Goal: Task Accomplishment & Management: Complete application form

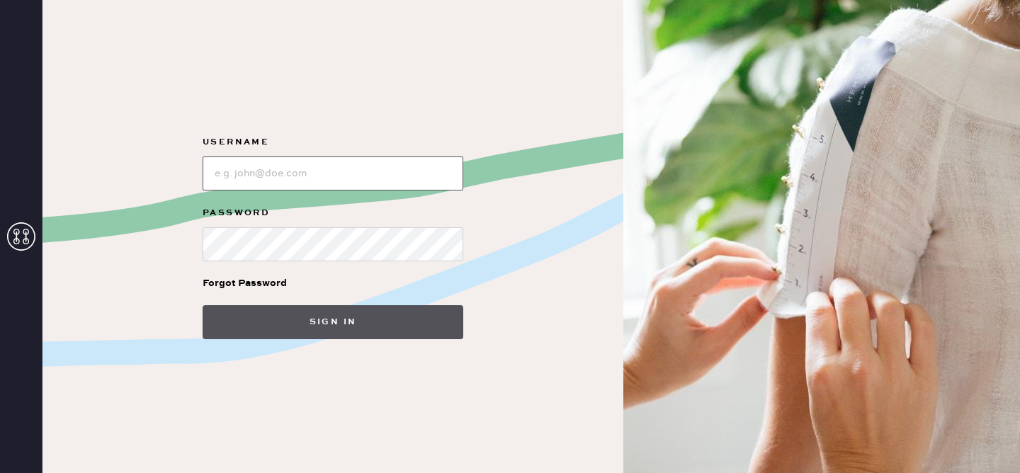
type input "reformationhenderson"
click at [337, 327] on button "Sign in" at bounding box center [333, 322] width 261 height 34
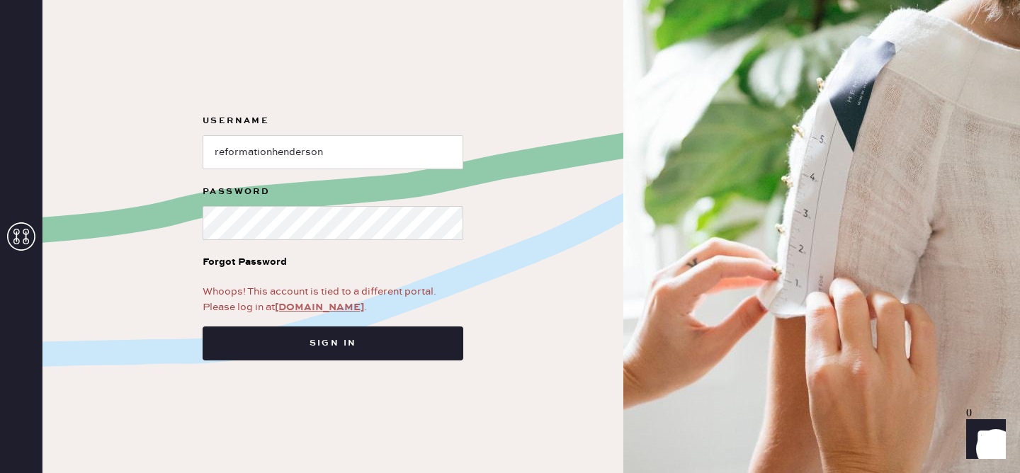
click at [337, 306] on link "[DOMAIN_NAME]" at bounding box center [319, 307] width 89 height 13
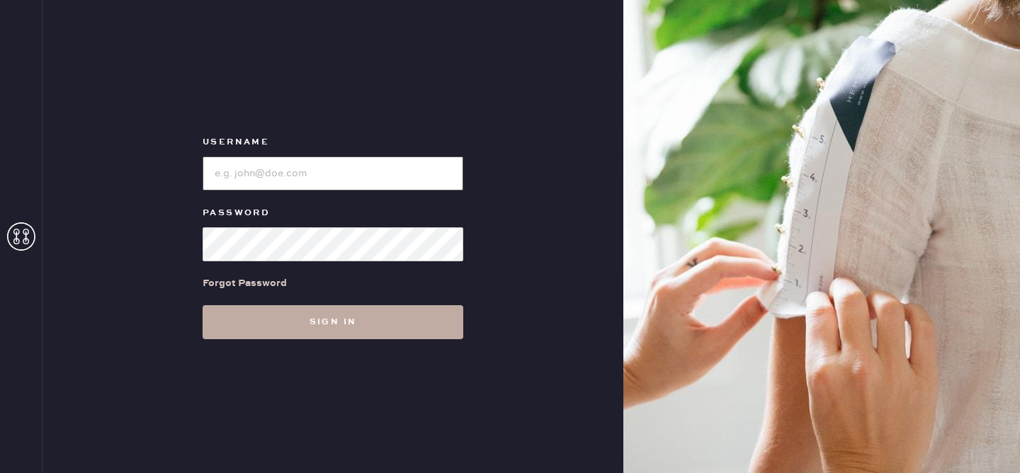
type input "reformationhenderson"
click at [322, 325] on button "Sign in" at bounding box center [333, 322] width 261 height 34
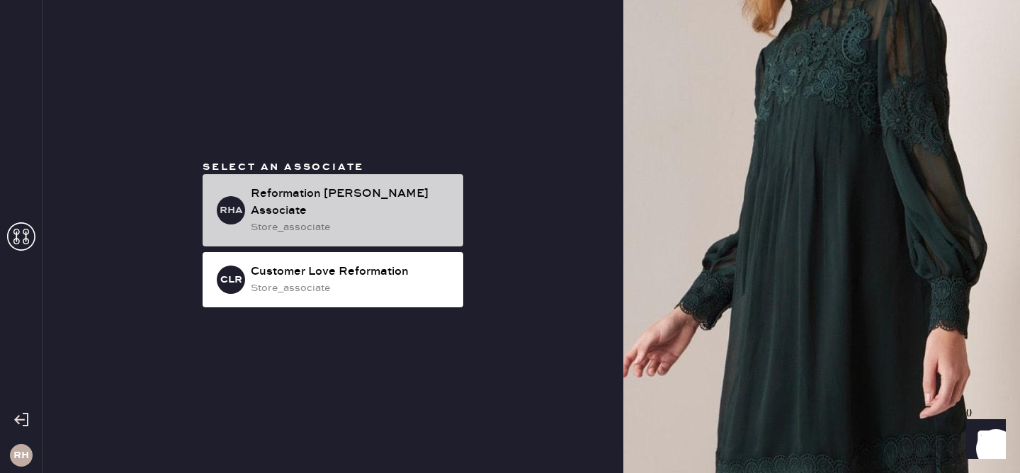
click at [406, 220] on div "store_associate" at bounding box center [351, 228] width 201 height 16
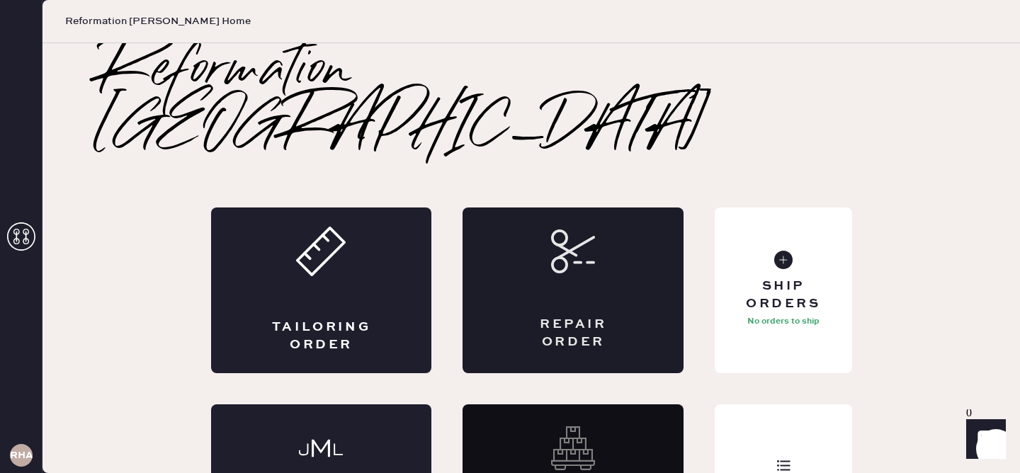
click at [556, 219] on div "Repair Order" at bounding box center [573, 291] width 221 height 166
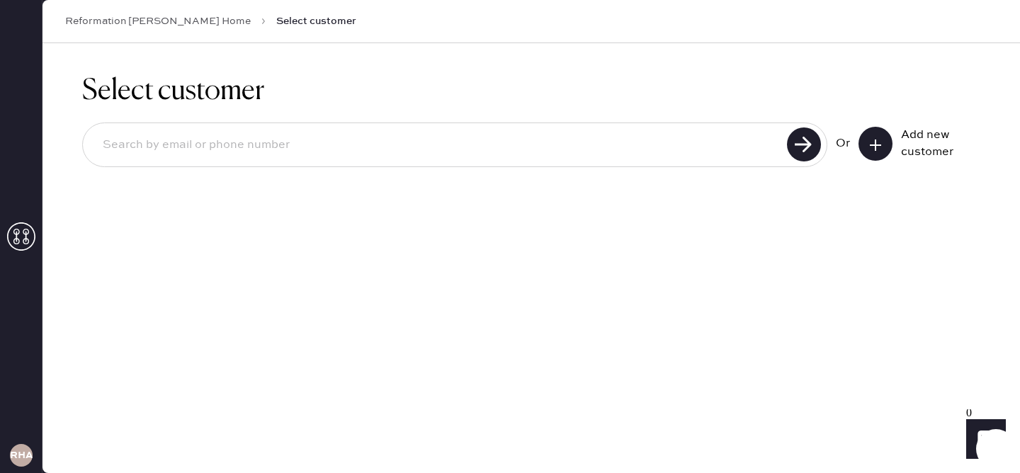
click at [871, 152] on button at bounding box center [875, 144] width 34 height 34
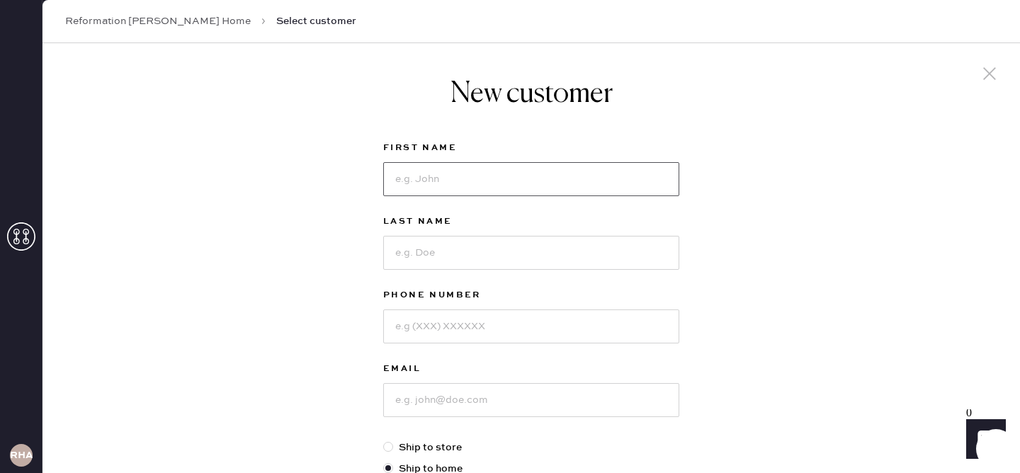
click at [489, 179] on input at bounding box center [531, 179] width 296 height 34
type input "[PERSON_NAME]"
click at [453, 262] on input at bounding box center [531, 253] width 296 height 34
type input "[PERSON_NAME]"
click at [427, 332] on input at bounding box center [531, 327] width 296 height 34
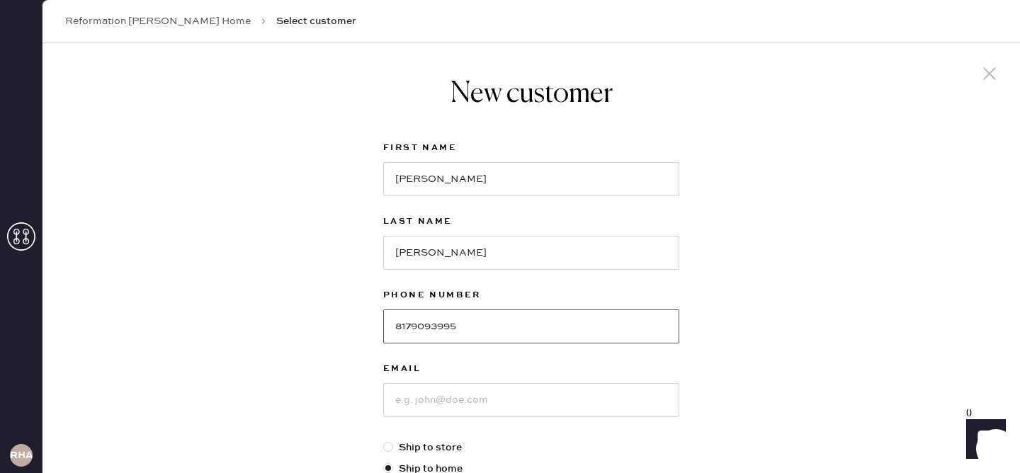
type input "8179093995"
click at [451, 398] on input at bounding box center [531, 400] width 296 height 34
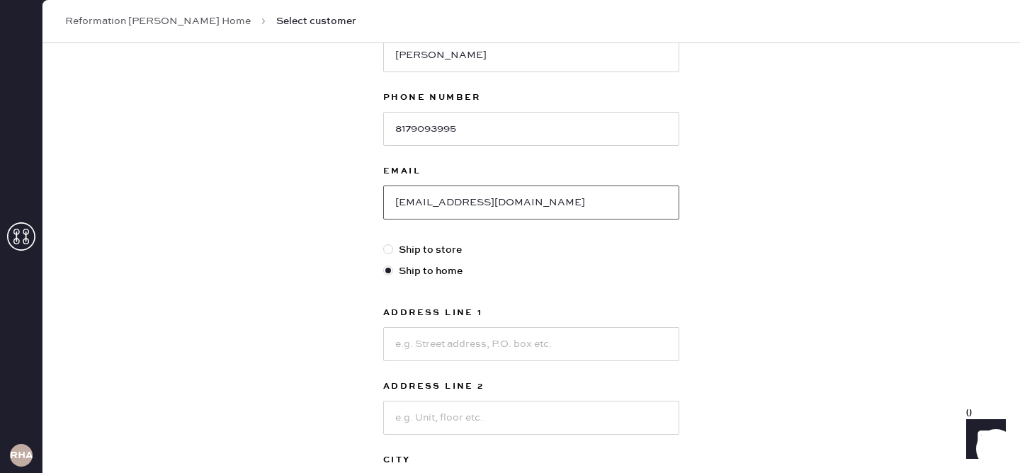
scroll to position [198, 0]
type input "[EMAIL_ADDRESS][DOMAIN_NAME]"
click at [441, 341] on input at bounding box center [531, 344] width 296 height 34
type input "1413 Waltham Drive"
click at [769, 342] on div "New customer First Name Lizzie Last Name Thomas Phone Number 8179093995 Email l…" at bounding box center [530, 284] width 977 height 878
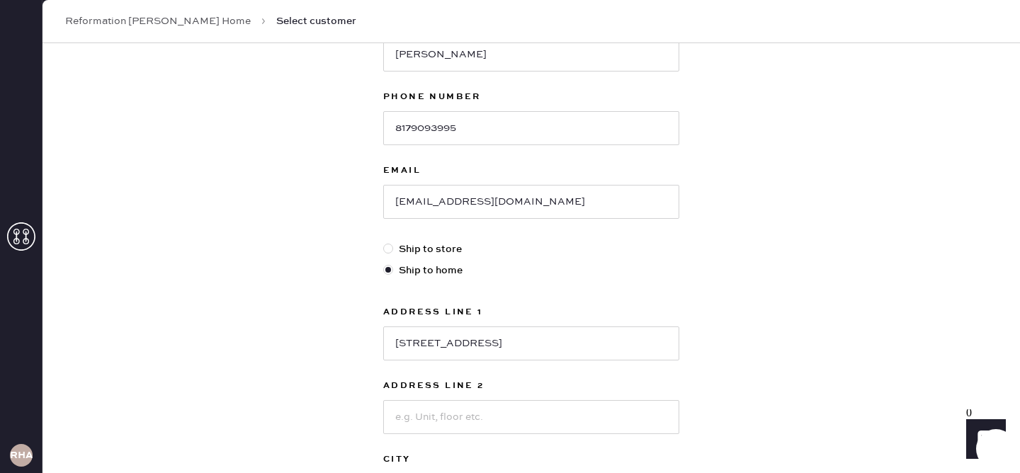
scroll to position [371, 0]
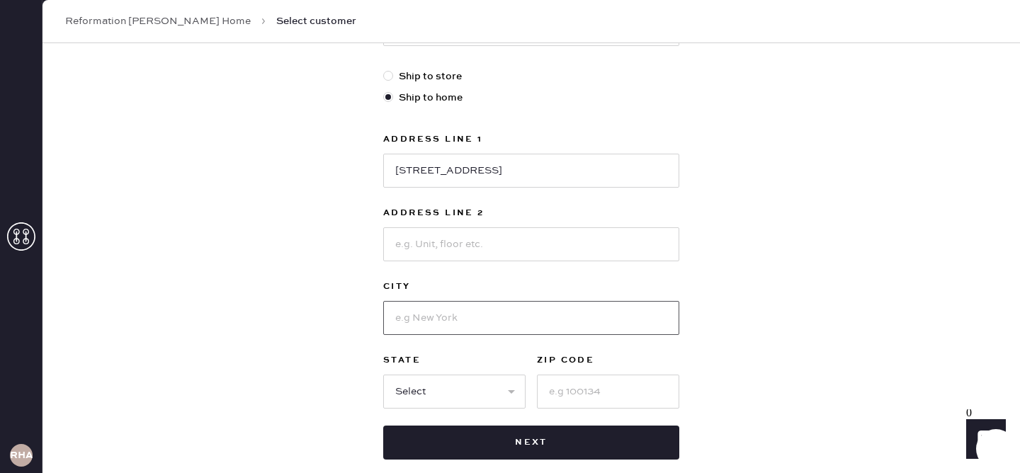
click at [517, 324] on input at bounding box center [531, 318] width 296 height 34
type input "Southlake"
click at [506, 392] on select "Select AK AL AR AZ CA CO CT DC DE FL GA HI IA ID IL IN KS KY LA MA MD ME MI MN …" at bounding box center [454, 392] width 142 height 34
select select "TX"
click at [383, 375] on select "Select AK AL AR AZ CA CO CT DC DE FL GA HI IA ID IL IN KS KY LA MA MD ME MI MN …" at bounding box center [454, 392] width 142 height 34
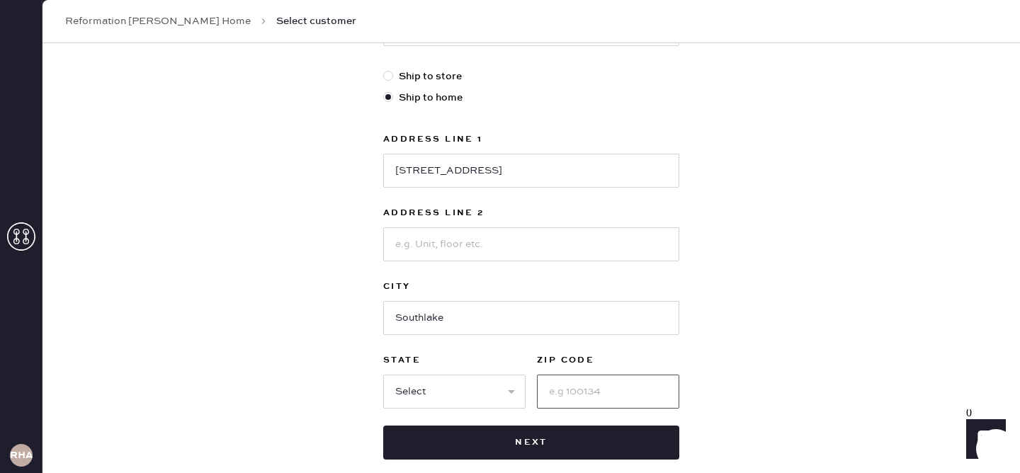
click at [602, 385] on input at bounding box center [608, 392] width 142 height 34
type input "76092"
click at [785, 377] on div "New customer First Name Lizzie Last Name Thomas Phone Number 8179093995 Email l…" at bounding box center [530, 111] width 977 height 878
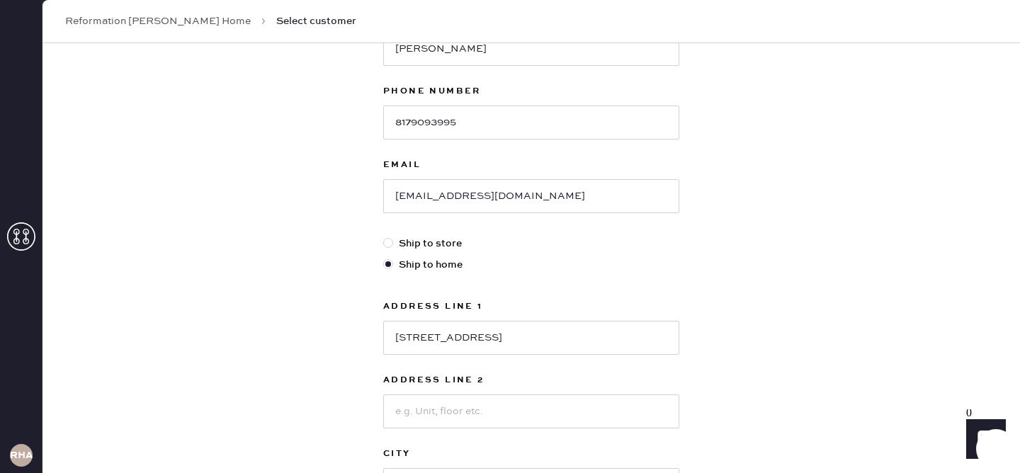
scroll to position [448, 0]
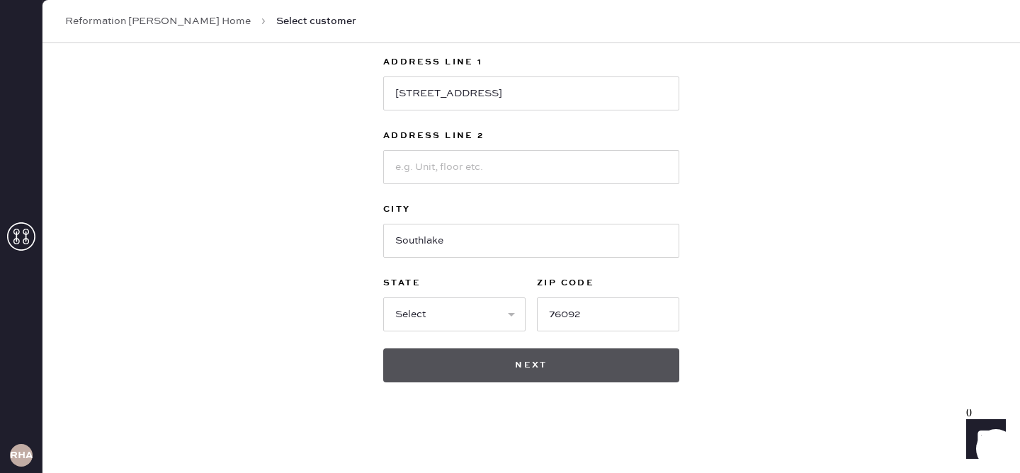
click at [584, 363] on button "Next" at bounding box center [531, 365] width 296 height 34
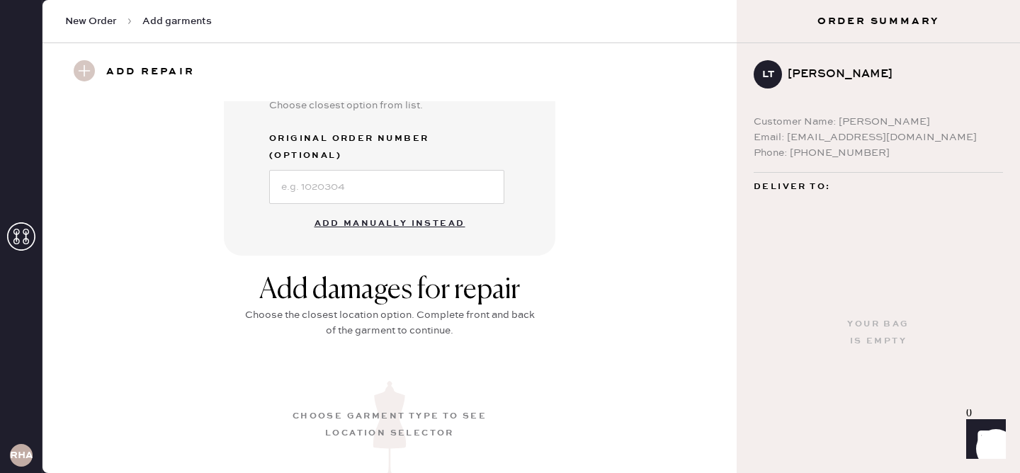
click at [401, 210] on button "Add manually instead" at bounding box center [390, 224] width 168 height 28
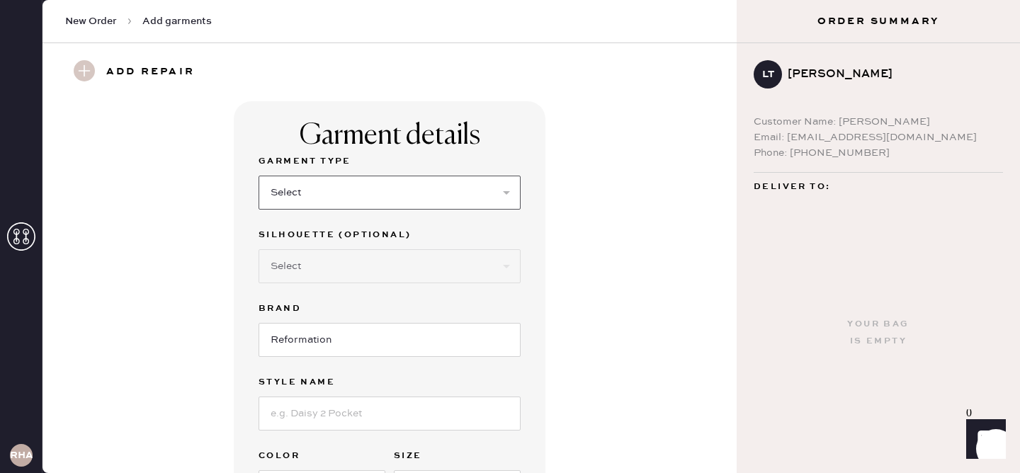
click at [295, 209] on select "Select Basic Skirt Jeans Leggings Pants Shorts Basic Sleeved Dress Basic Sleeve…" at bounding box center [390, 193] width 262 height 34
select select "7"
click at [259, 176] on select "Select Basic Skirt Jeans Leggings Pants Shorts Basic Sleeved Dress Basic Sleeve…" at bounding box center [390, 193] width 262 height 34
click at [296, 278] on select "Select Maxi Dress Midi Dress Mini Dress Other" at bounding box center [390, 266] width 262 height 34
click at [259, 249] on select "Select Maxi Dress Midi Dress Mini Dress Other" at bounding box center [390, 266] width 262 height 34
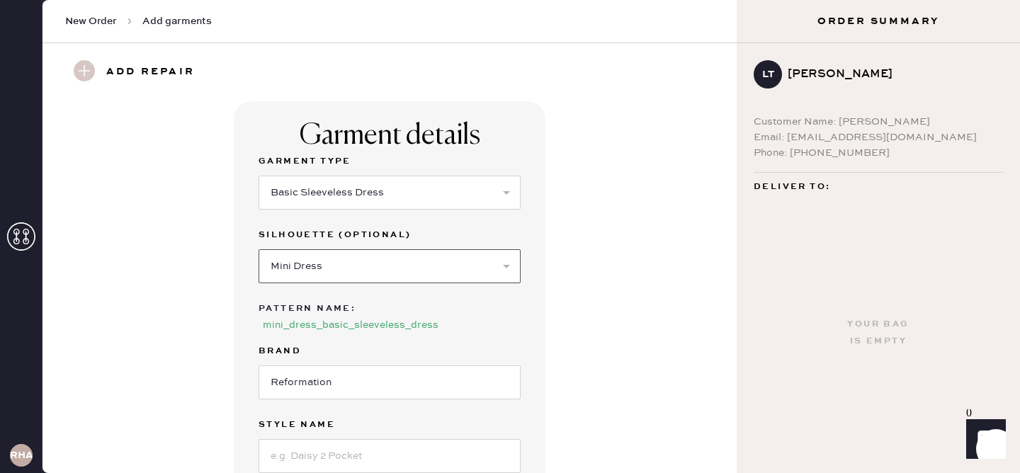
click at [300, 258] on select "Select Maxi Dress Midi Dress Mini Dress Other" at bounding box center [390, 266] width 262 height 34
select select "32"
click at [259, 249] on select "Select Maxi Dress Midi Dress Mini Dress Other" at bounding box center [390, 266] width 262 height 34
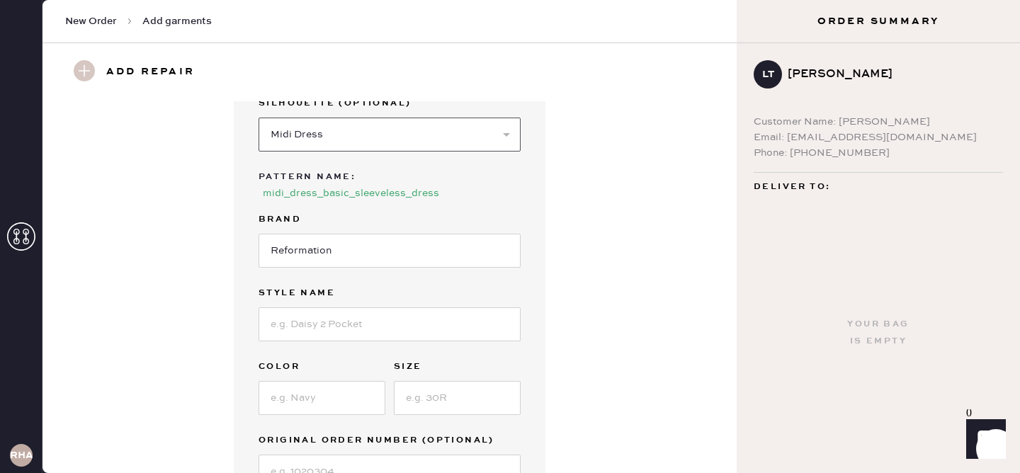
scroll to position [155, 0]
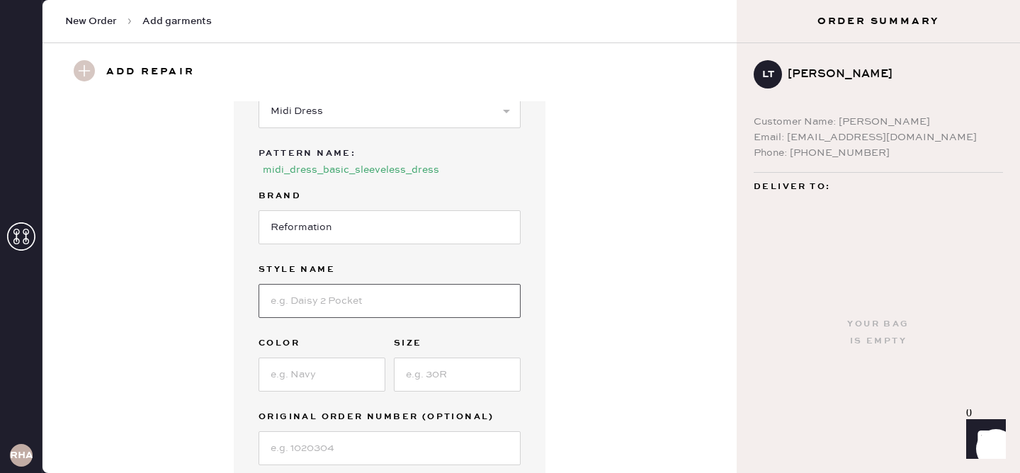
click at [325, 305] on input at bounding box center [390, 301] width 262 height 34
type input "Balia linen dress"
click at [458, 376] on input at bounding box center [457, 375] width 127 height 34
type input "4"
click at [280, 378] on input at bounding box center [322, 375] width 127 height 34
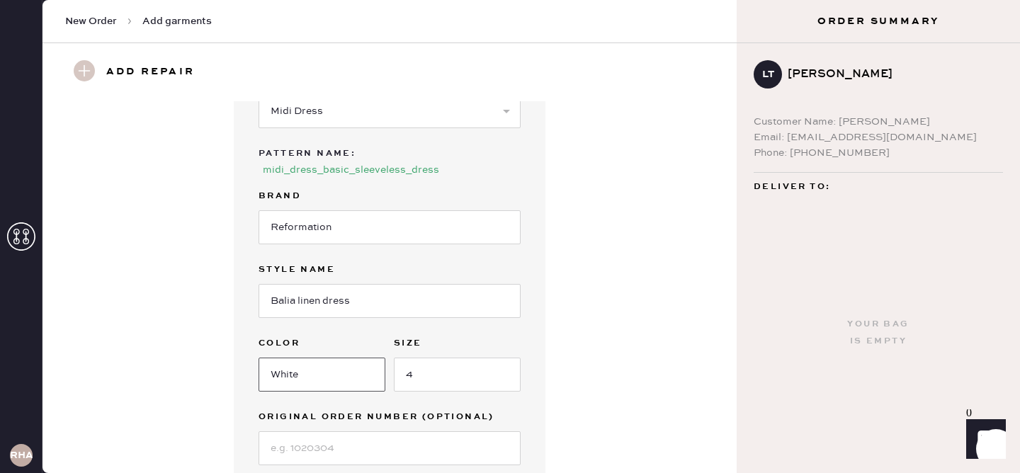
type input "White"
click at [572, 336] on div "Garment details Garment Type Select Basic Skirt Jeans Leggings Pants Shorts Bas…" at bounding box center [389, 228] width 643 height 565
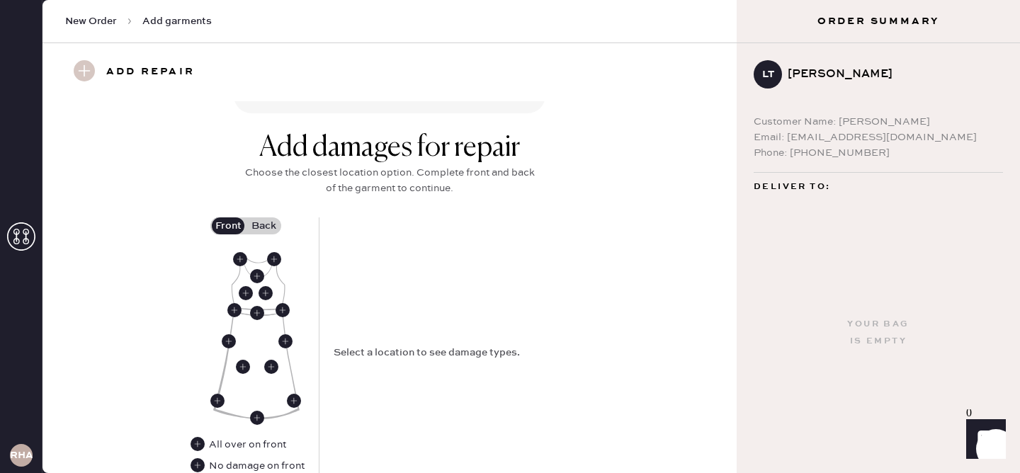
scroll to position [552, 0]
click at [273, 227] on label "Back" at bounding box center [263, 226] width 35 height 17
click at [263, 227] on input "Back" at bounding box center [263, 227] width 0 height 0
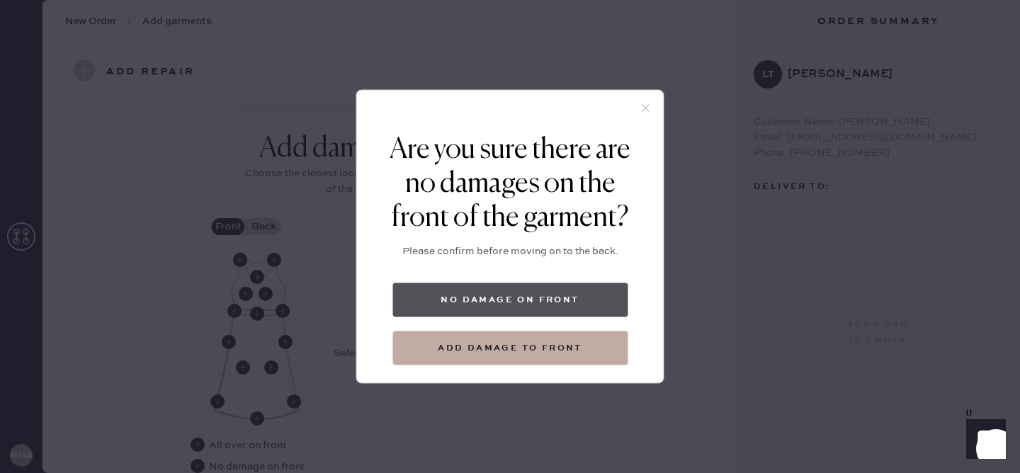
click at [488, 289] on button "No damage on front" at bounding box center [509, 300] width 235 height 34
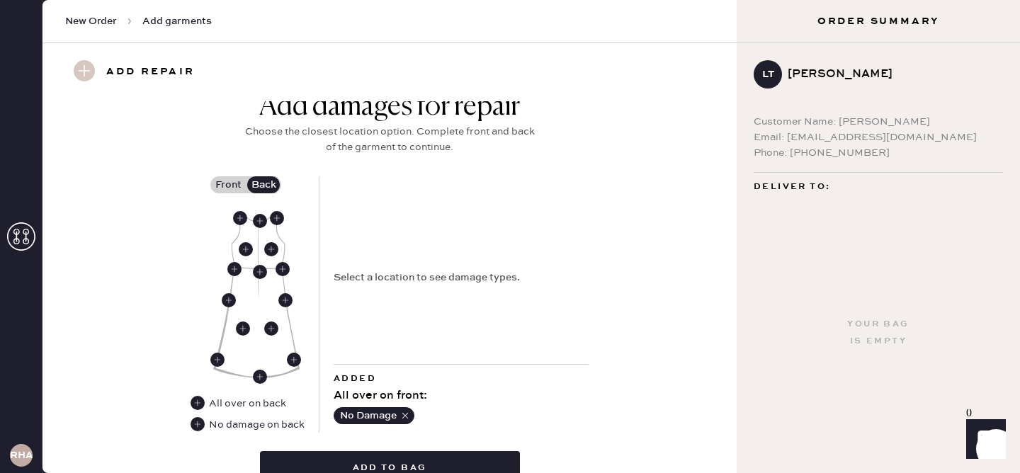
scroll to position [598, 0]
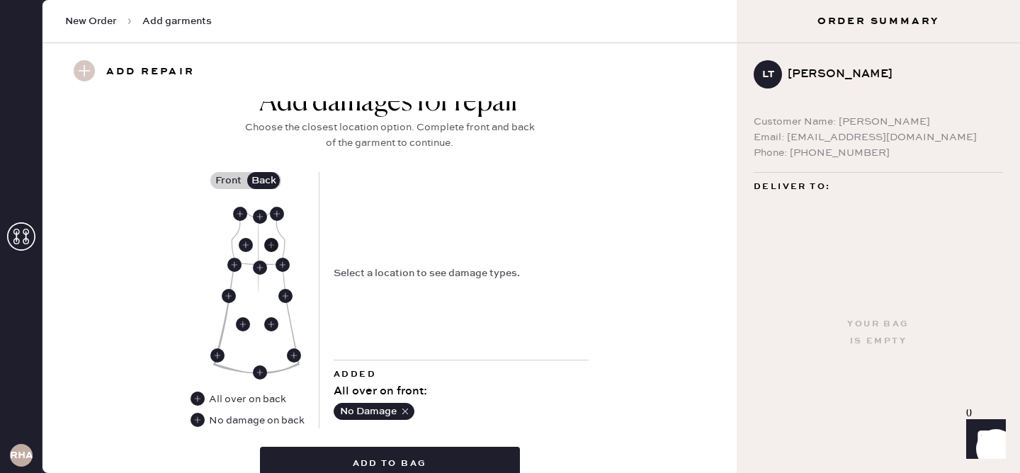
click at [273, 244] on use at bounding box center [271, 245] width 14 height 14
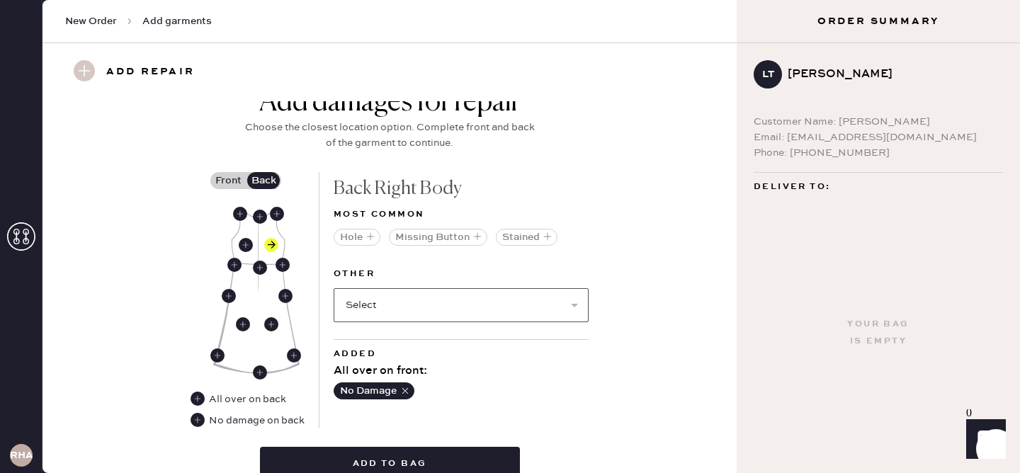
click at [443, 299] on select "Select Broken / Ripped Hem Broken Beads Broken Belt Loop Broken Button Broken C…" at bounding box center [461, 305] width 255 height 34
select select "1622"
click at [334, 288] on select "Select Broken / Ripped Hem Broken Beads Broken Belt Loop Broken Button Broken C…" at bounding box center [461, 305] width 255 height 34
select select
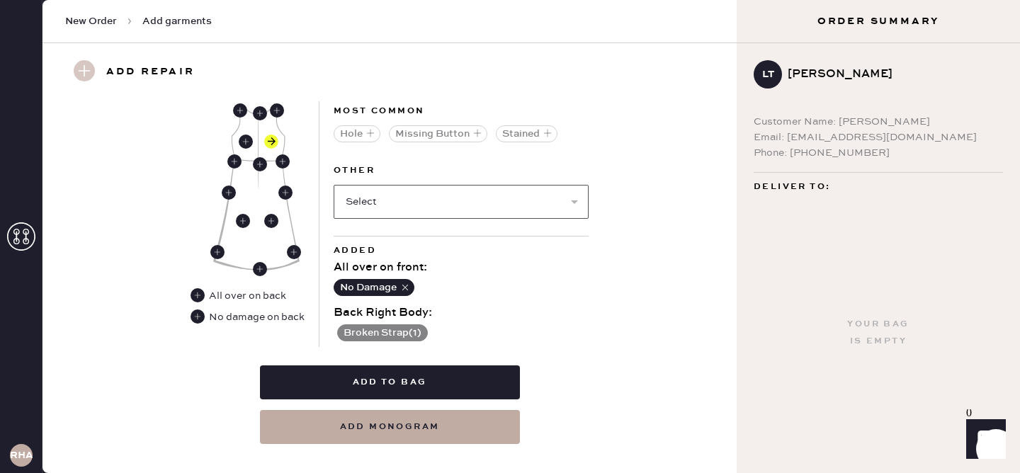
scroll to position [724, 0]
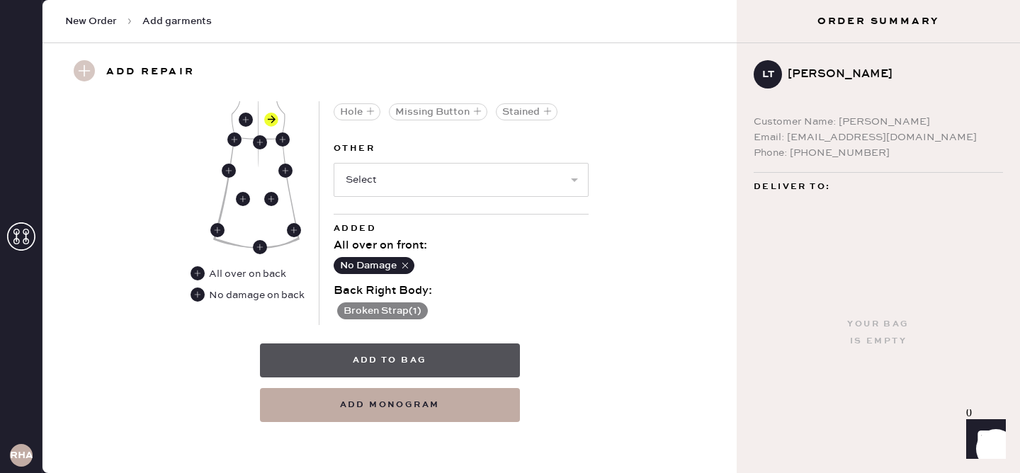
click at [387, 358] on button "Add to bag" at bounding box center [390, 361] width 260 height 34
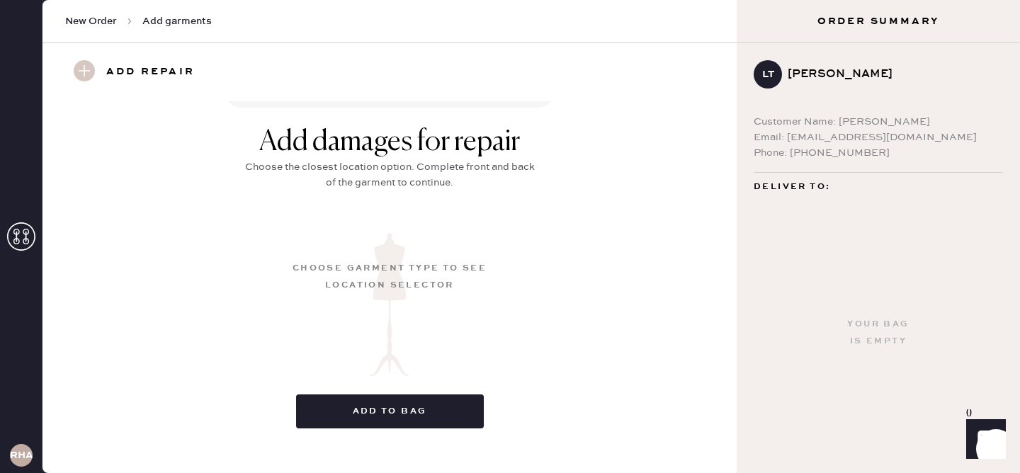
scroll to position [224, 0]
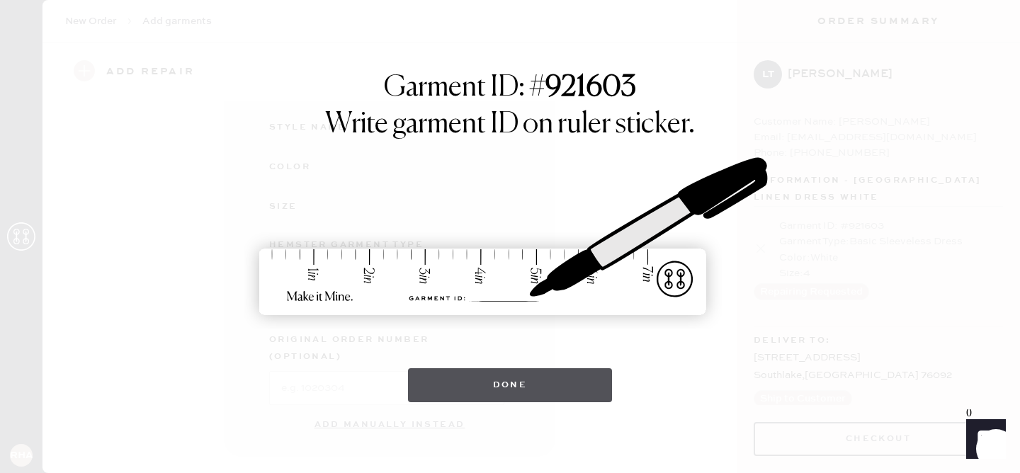
click at [497, 399] on button "Done" at bounding box center [510, 385] width 205 height 34
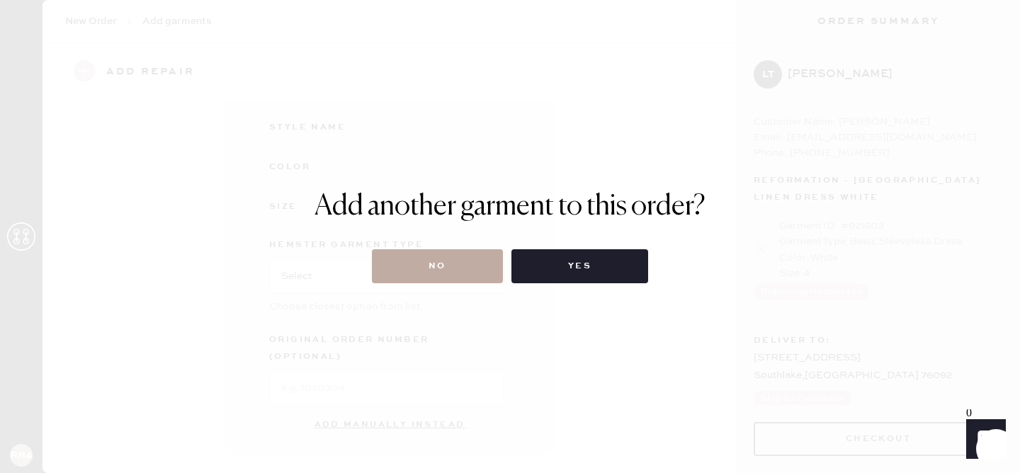
click at [419, 263] on button "No" at bounding box center [437, 266] width 131 height 34
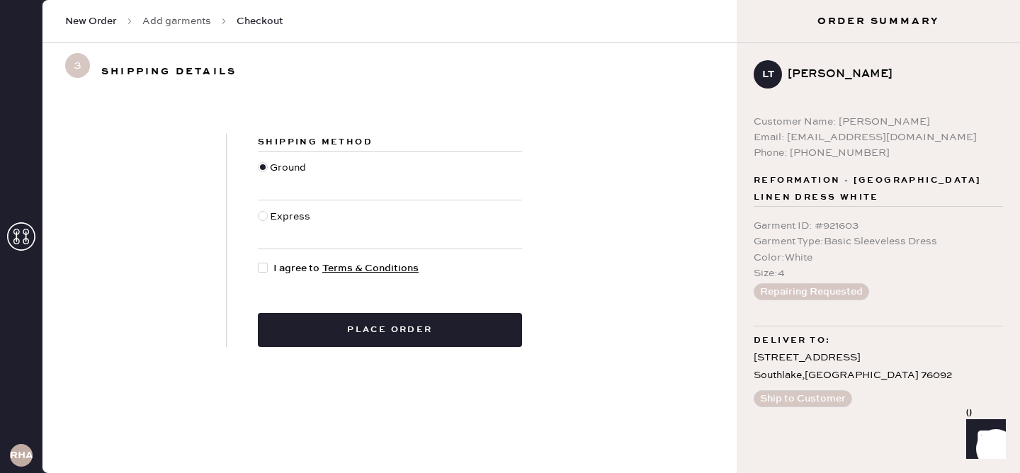
click at [266, 266] on div at bounding box center [263, 268] width 10 height 10
click at [259, 261] on input "I agree to Terms & Conditions" at bounding box center [258, 261] width 1 height 1
checkbox input "true"
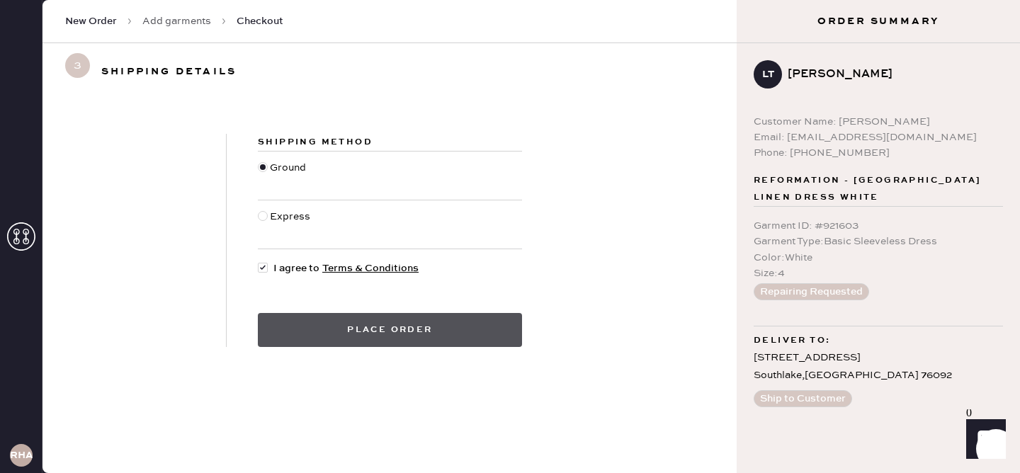
click at [409, 327] on button "Place order" at bounding box center [390, 330] width 264 height 34
